Goal: Task Accomplishment & Management: Use online tool/utility

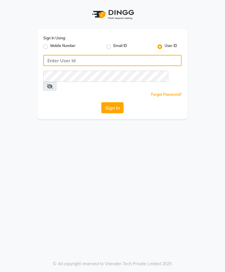
click at [99, 62] on input "Username" at bounding box center [112, 60] width 138 height 11
type input "Primeexotica"
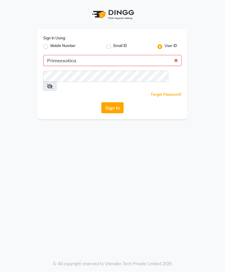
click at [101, 102] on button "Sign In" at bounding box center [112, 107] width 22 height 11
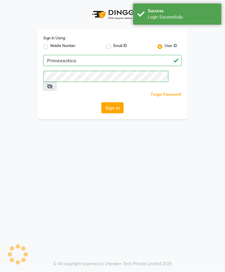
select select "2297"
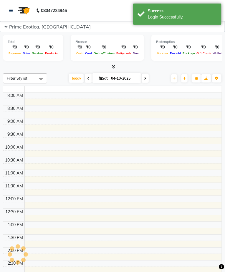
select select "en"
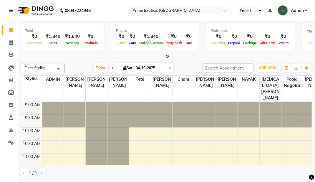
click at [184, 13] on input "text" at bounding box center [173, 11] width 85 height 6
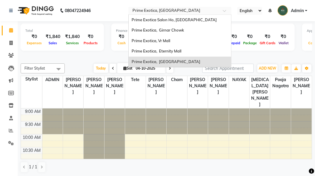
click at [225, 24] on div "Redemption ₹0 Voucher ₹0 Prepaid ₹0 Package ₹0 Gift Cards ₹0 Wallet" at bounding box center [250, 37] width 89 height 27
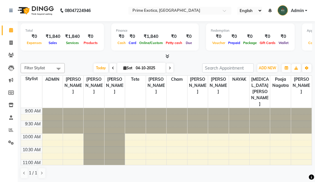
click at [190, 10] on input "text" at bounding box center [173, 11] width 85 height 6
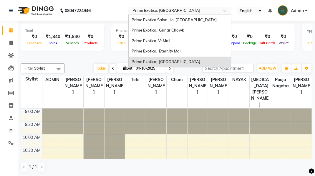
click at [152, 51] on span "Prime Exotica, Eternity Mall" at bounding box center [157, 51] width 50 height 5
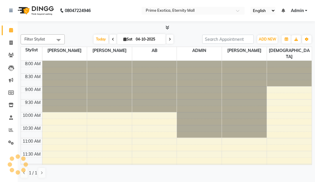
select select "en"
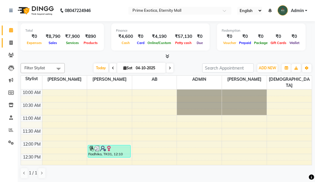
click at [10, 46] on link "Invoice" at bounding box center [9, 43] width 14 height 10
select select "service"
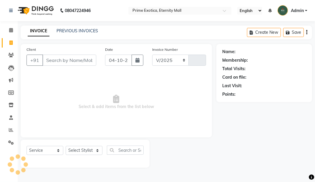
select select "5774"
type input "3915"
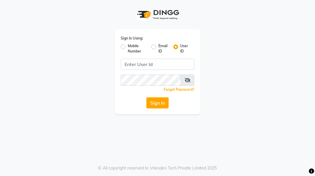
click at [84, 33] on div "Sign In Using: Mobile Number Email ID User ID Remember me Forgot Password? Sign…" at bounding box center [157, 57] width 282 height 114
